Goal: Understand process/instructions: Learn how to perform a task or action

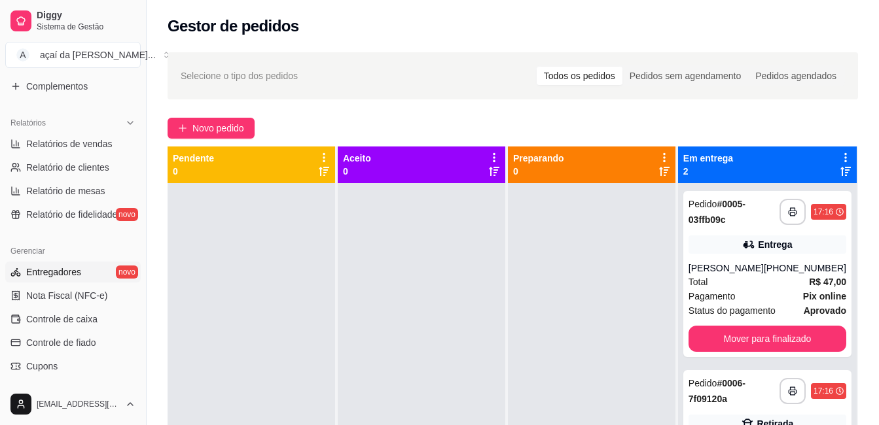
scroll to position [516, 0]
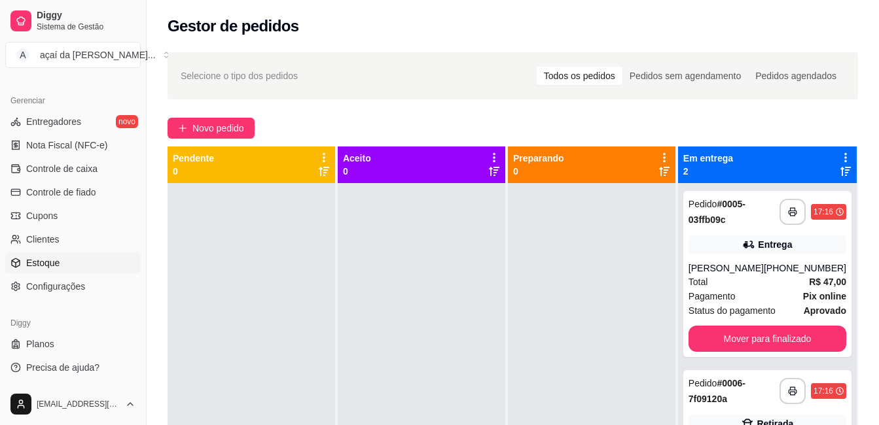
click at [55, 268] on span "Estoque" at bounding box center [42, 262] width 33 height 13
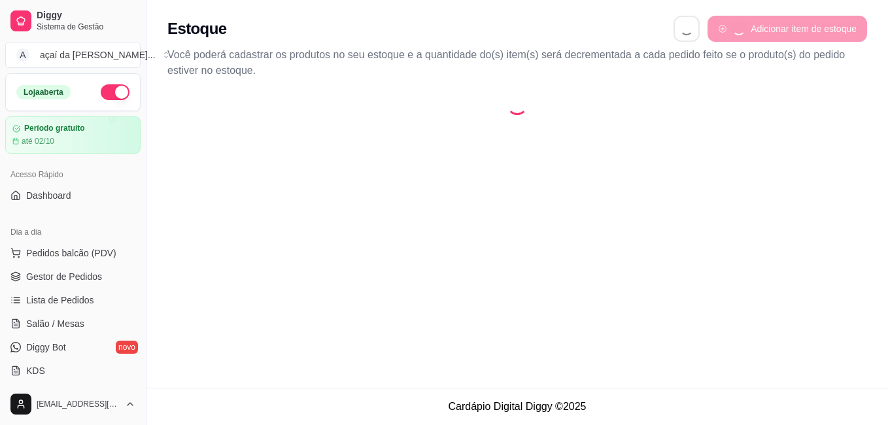
select select "QUANTITY_ORDER"
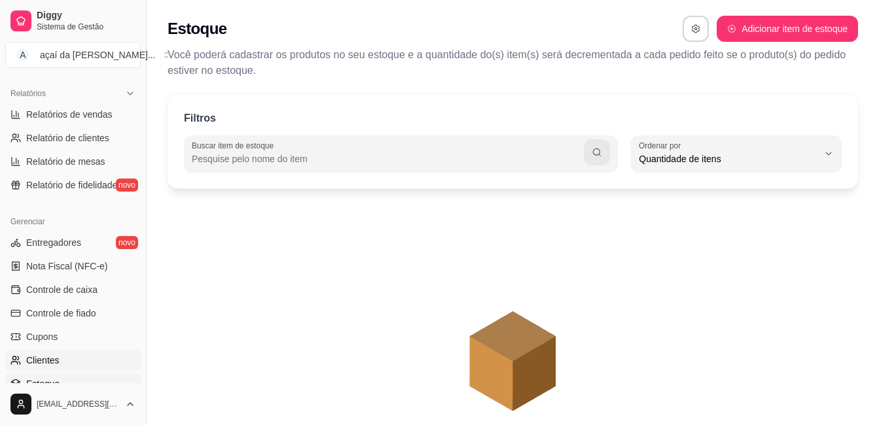
scroll to position [516, 0]
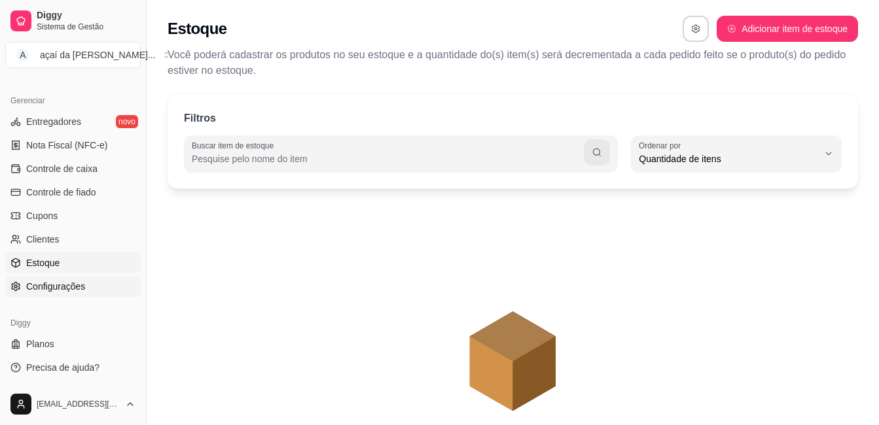
click at [73, 290] on span "Configurações" at bounding box center [55, 286] width 59 height 13
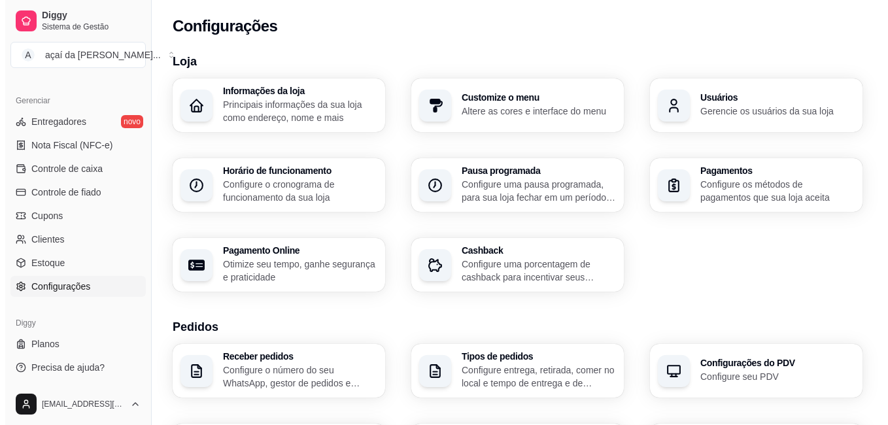
scroll to position [491, 0]
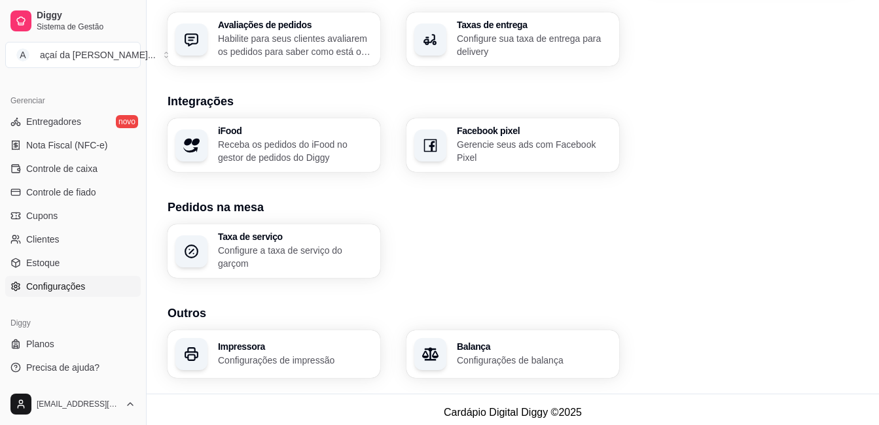
click at [268, 366] on div "Impressora Configurações de impressão" at bounding box center [273, 354] width 213 height 48
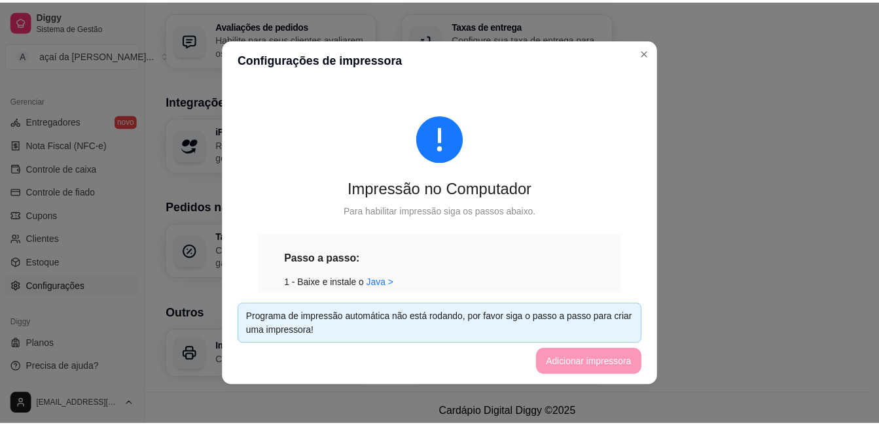
scroll to position [68, 0]
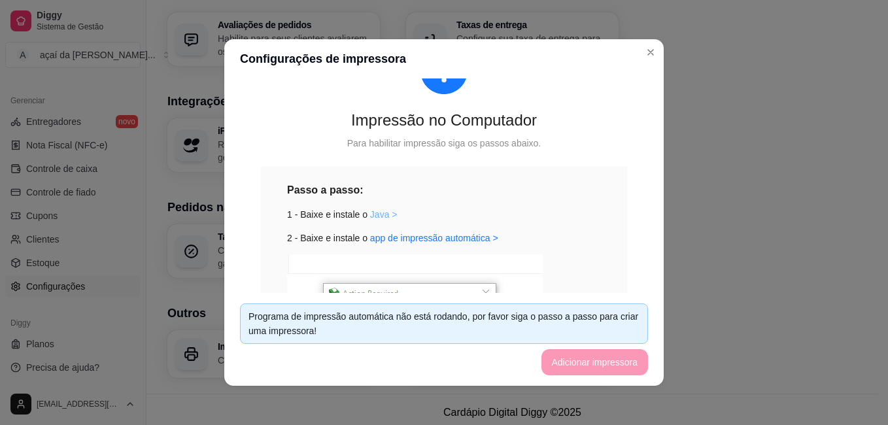
click at [377, 211] on link "Java >" at bounding box center [383, 214] width 27 height 10
click at [451, 207] on div "1 - Baixe e instale o Java >" at bounding box center [444, 214] width 314 height 14
click at [464, 236] on link "app de impressão automática >" at bounding box center [434, 238] width 128 height 10
click at [557, 158] on div "Impressão no Computador Para habilitar impressão siga os passos abaixo. Passo a…" at bounding box center [444, 275] width 408 height 519
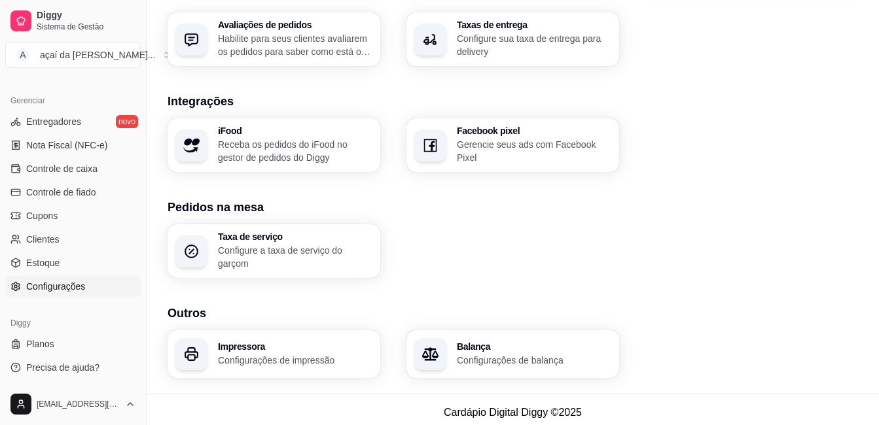
click at [701, 228] on div "Taxa de serviço Configure a taxa de serviço do garçom" at bounding box center [512, 251] width 690 height 54
